Goal: Task Accomplishment & Management: Use online tool/utility

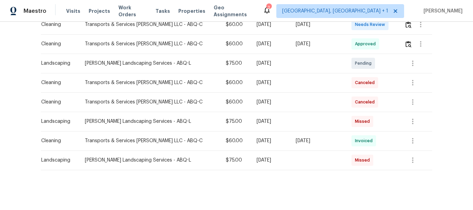
scroll to position [104, 0]
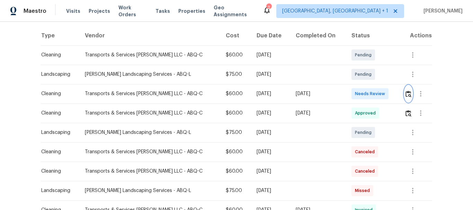
click at [406, 94] on img "button" at bounding box center [408, 94] width 6 height 7
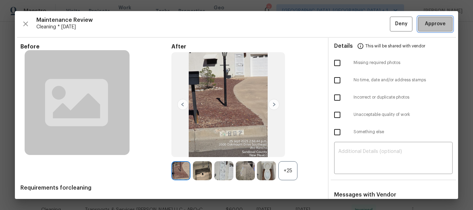
click at [436, 26] on span "Approve" at bounding box center [435, 24] width 21 height 9
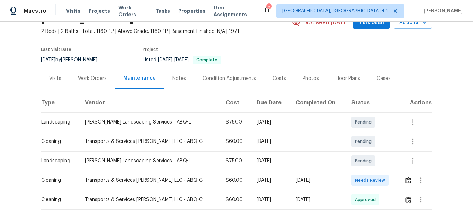
scroll to position [104, 0]
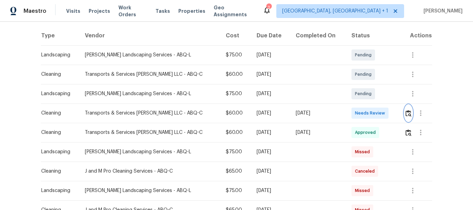
click at [405, 113] on img "button" at bounding box center [408, 113] width 6 height 7
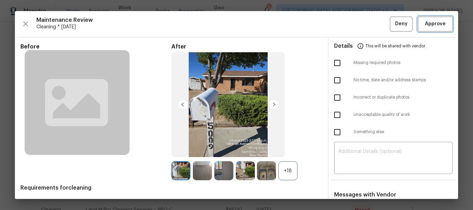
click at [426, 21] on span "Approve" at bounding box center [435, 24] width 21 height 9
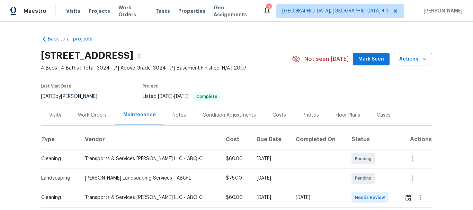
scroll to position [138, 0]
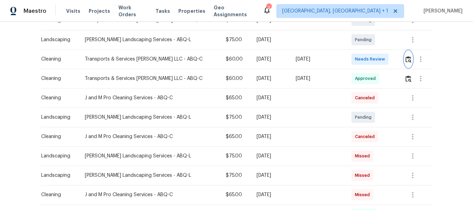
click at [407, 59] on img "button" at bounding box center [408, 59] width 6 height 7
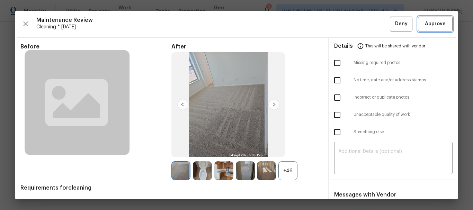
click at [431, 21] on span "Approve" at bounding box center [435, 24] width 21 height 9
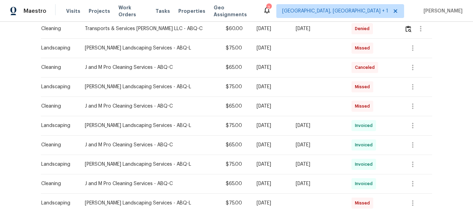
scroll to position [173, 0]
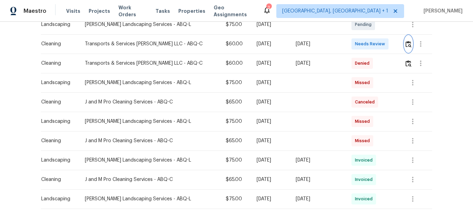
click at [404, 44] on button "button" at bounding box center [408, 44] width 8 height 17
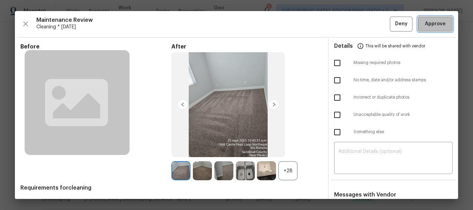
click at [433, 20] on span "Approve" at bounding box center [435, 24] width 21 height 9
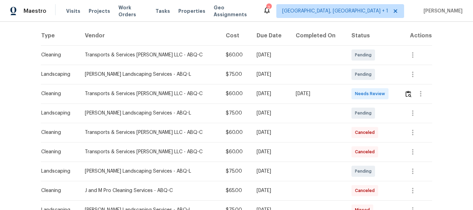
scroll to position [138, 0]
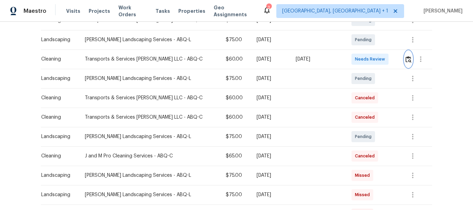
click at [405, 57] on img "button" at bounding box center [408, 59] width 6 height 7
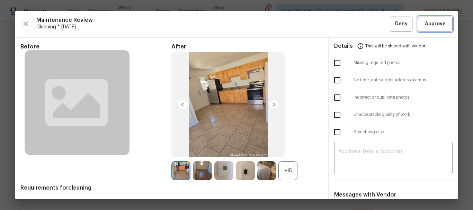
click at [429, 21] on span "Approve" at bounding box center [435, 24] width 21 height 9
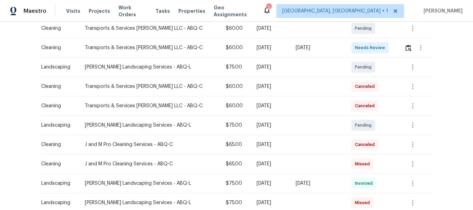
scroll to position [138, 0]
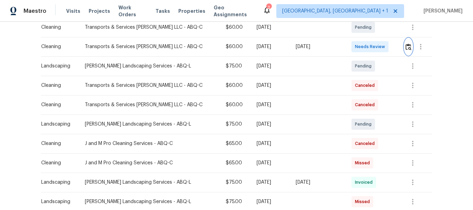
click at [405, 49] on img "button" at bounding box center [408, 47] width 6 height 7
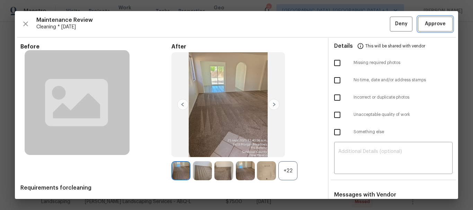
click at [431, 23] on span "Approve" at bounding box center [435, 24] width 21 height 9
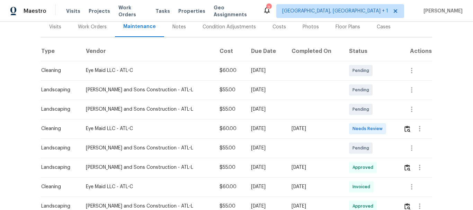
scroll to position [138, 0]
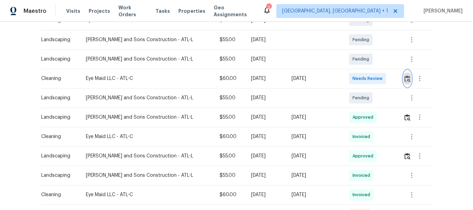
click at [404, 75] on img "button" at bounding box center [407, 78] width 6 height 7
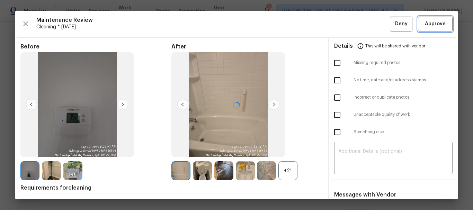
click at [430, 24] on span "Approve" at bounding box center [435, 24] width 21 height 9
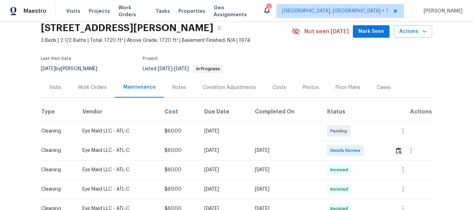
scroll to position [104, 0]
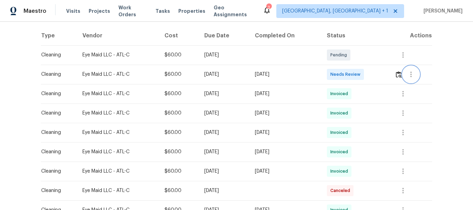
click at [403, 74] on button "button" at bounding box center [411, 74] width 17 height 17
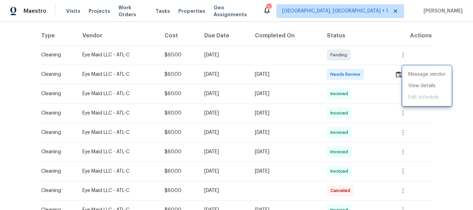
click at [398, 74] on div at bounding box center [236, 105] width 473 height 210
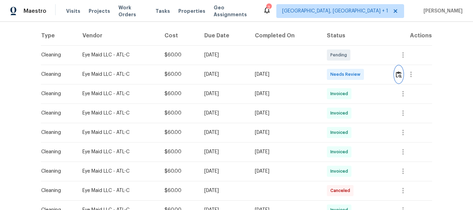
click at [398, 74] on img "button" at bounding box center [399, 74] width 6 height 7
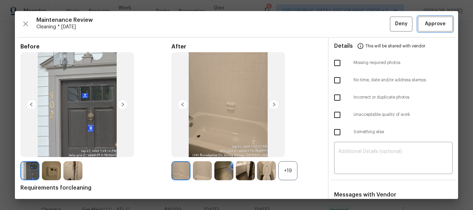
click at [429, 21] on span "Approve" at bounding box center [435, 24] width 21 height 9
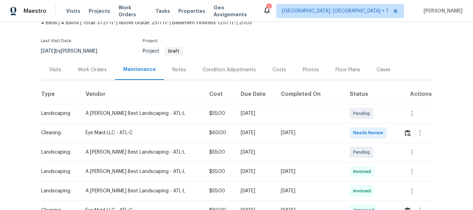
scroll to position [104, 0]
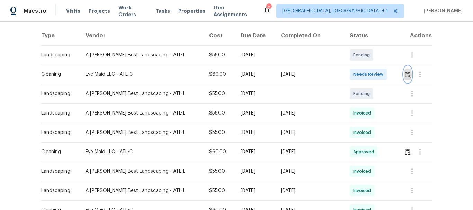
click at [405, 75] on img "button" at bounding box center [408, 74] width 6 height 7
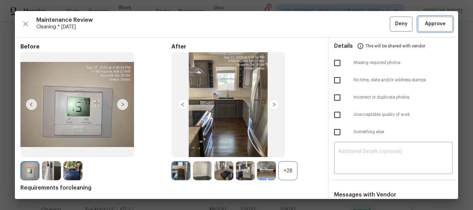
click at [428, 28] on span "Approve" at bounding box center [435, 24] width 21 height 9
